Goal: Task Accomplishment & Management: Use online tool/utility

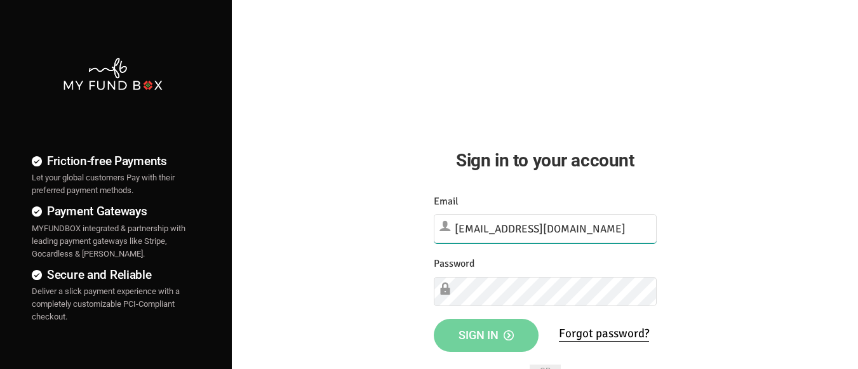
type input "[EMAIL_ADDRESS][DOMAIN_NAME]"
click at [486, 333] on span "Sign in" at bounding box center [485, 334] width 55 height 13
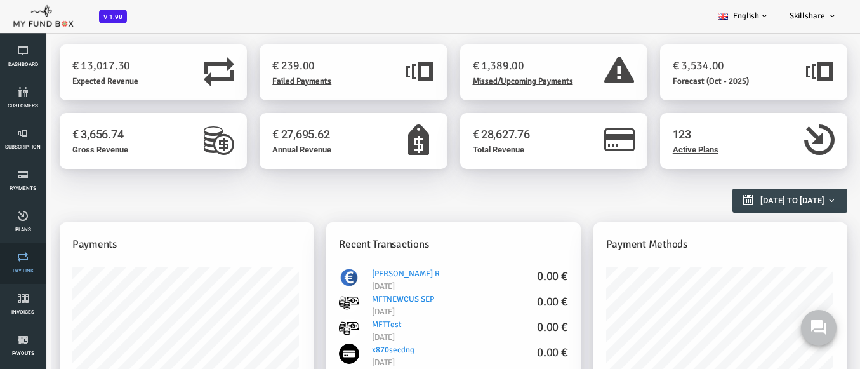
click at [23, 263] on link "Pay Link" at bounding box center [23, 263] width 38 height 41
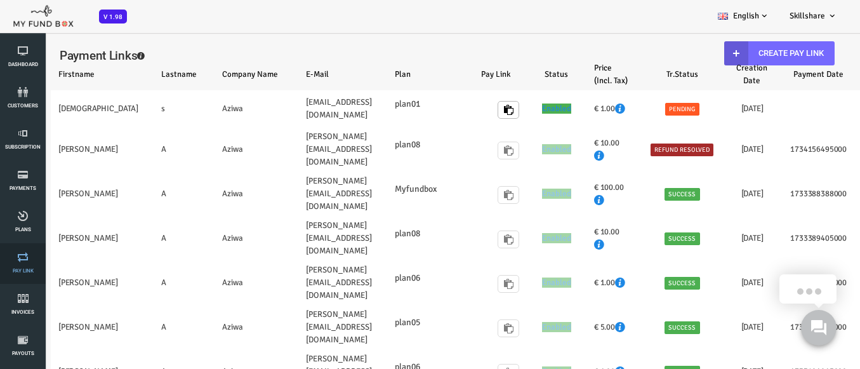
select select "100"
